Goal: Information Seeking & Learning: Learn about a topic

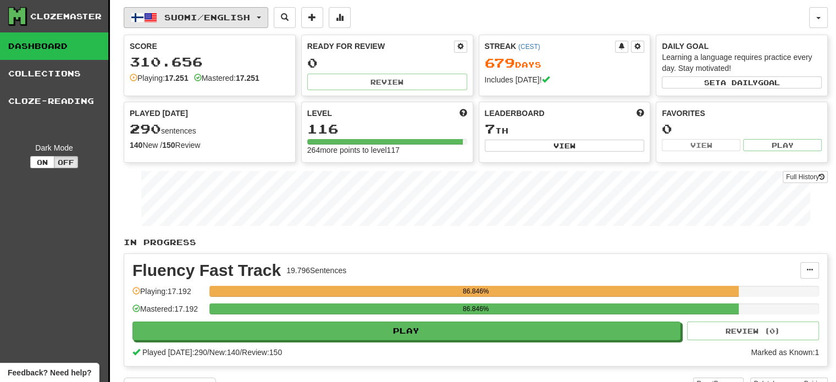
click at [218, 18] on span "Suomi / English" at bounding box center [207, 17] width 86 height 9
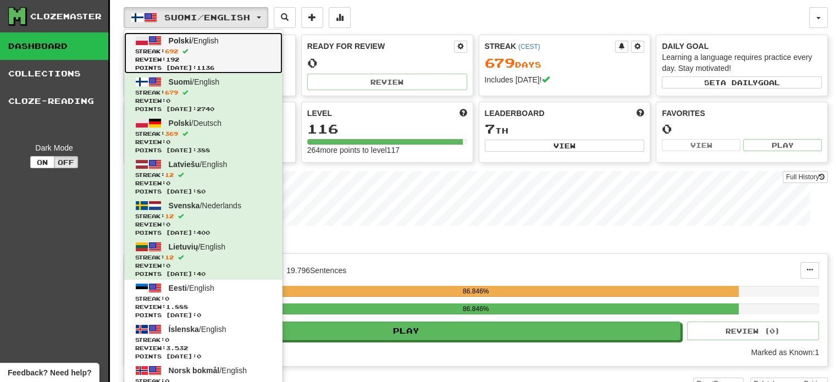
click at [200, 54] on span "Streak: 692" at bounding box center [203, 51] width 136 height 8
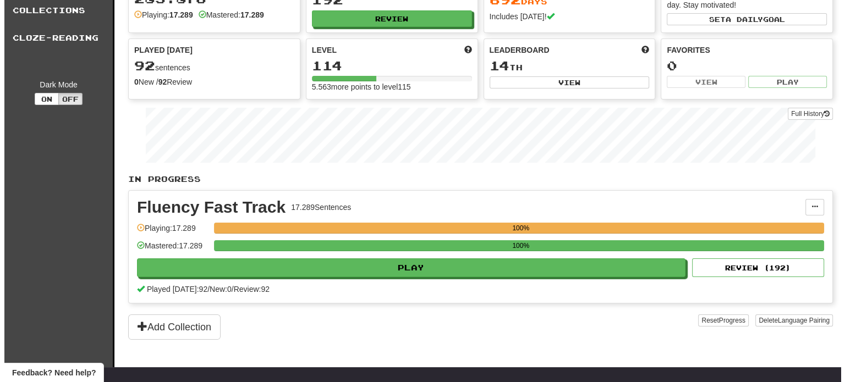
scroll to position [110, 0]
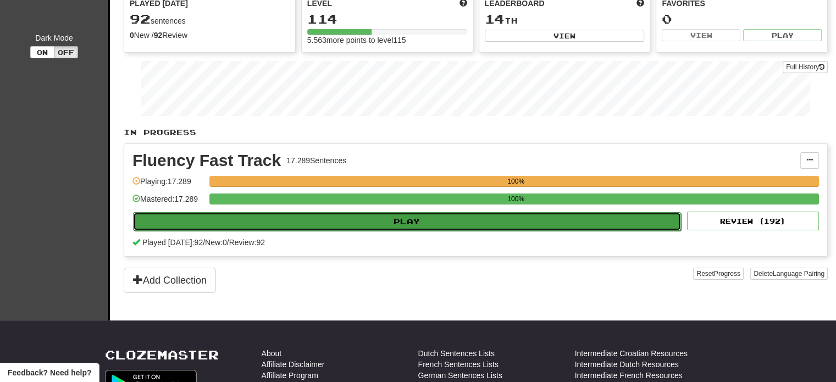
click at [440, 223] on button "Play" at bounding box center [407, 221] width 548 height 19
select select "**"
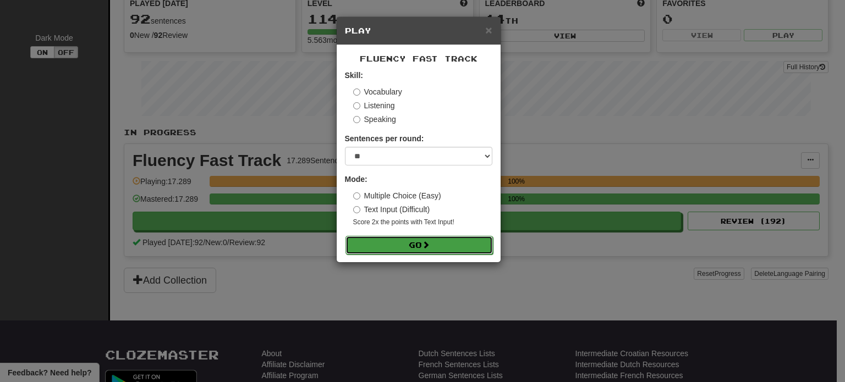
click at [425, 243] on span at bounding box center [426, 245] width 8 height 8
